Goal: Task Accomplishment & Management: Manage account settings

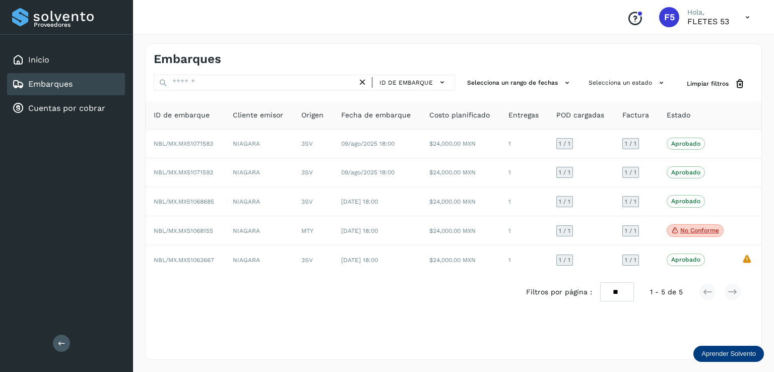
click at [610, 331] on div "Embarques ID de embarque Selecciona un rango de fechas Selecciona un estado Lim…" at bounding box center [453, 201] width 617 height 316
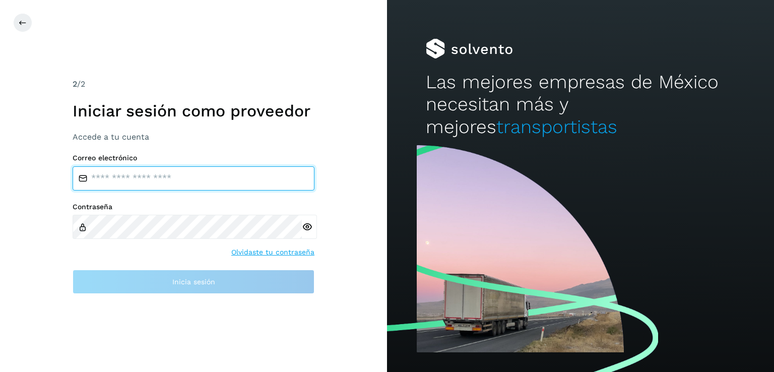
type input "**********"
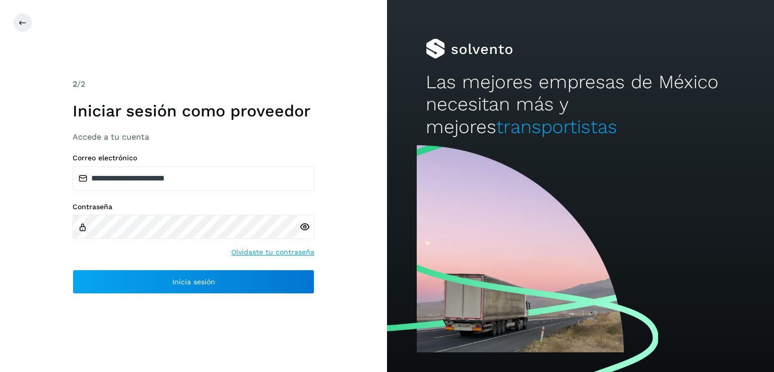
click at [221, 239] on div "Contraseña Olvidaste tu contraseña" at bounding box center [194, 230] width 242 height 55
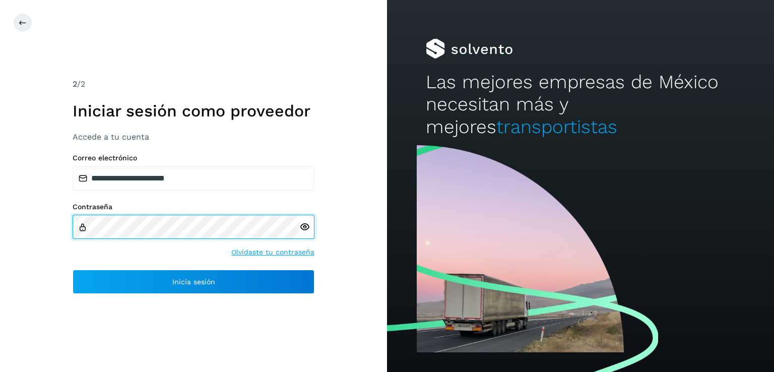
click at [221, 239] on div "Contraseña Olvidaste tu contraseña" at bounding box center [194, 230] width 242 height 55
